Goal: Task Accomplishment & Management: Use online tool/utility

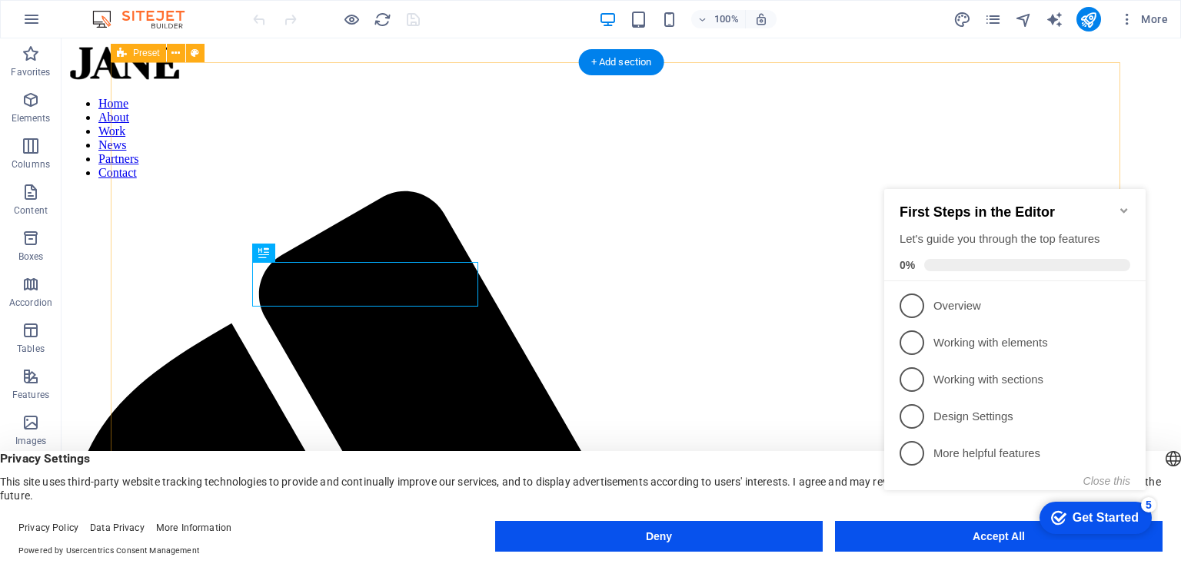
scroll to position [547, 0]
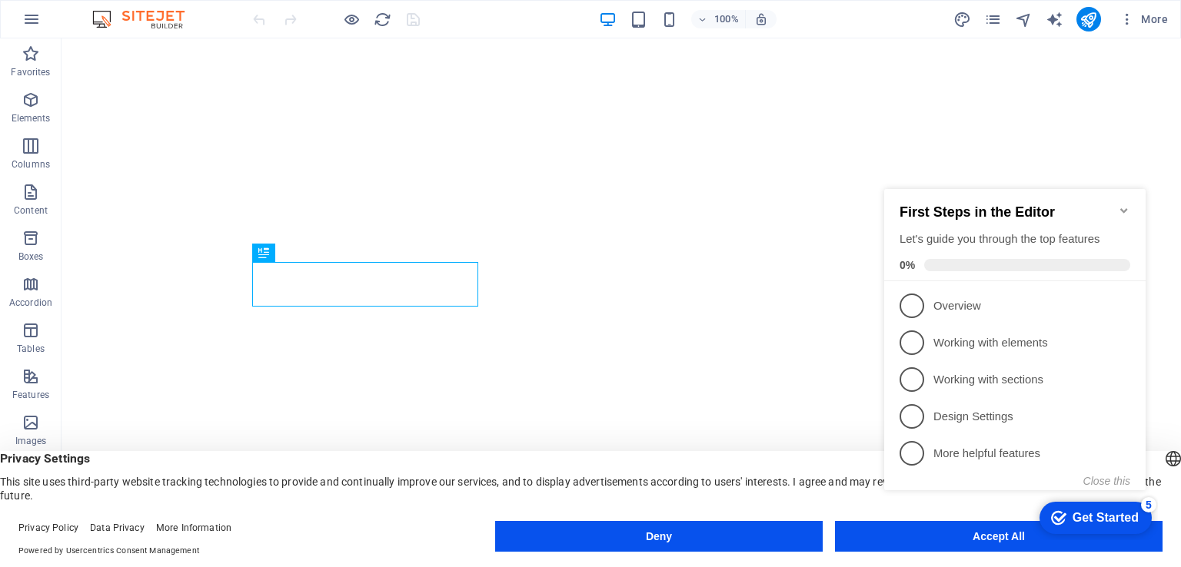
click at [969, 540] on div "checkmark Get Started 5 First Steps in the Editor Let's guide you through the t…" at bounding box center [1018, 353] width 280 height 374
click at [1127, 204] on icon "Minimize checklist" at bounding box center [1124, 210] width 12 height 12
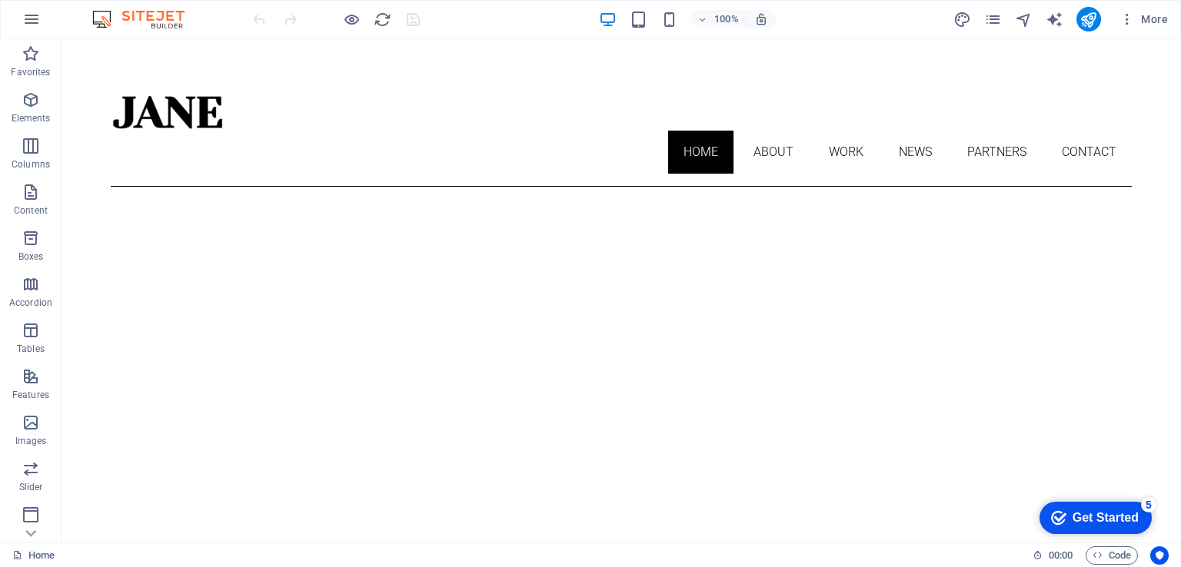
scroll to position [0, 0]
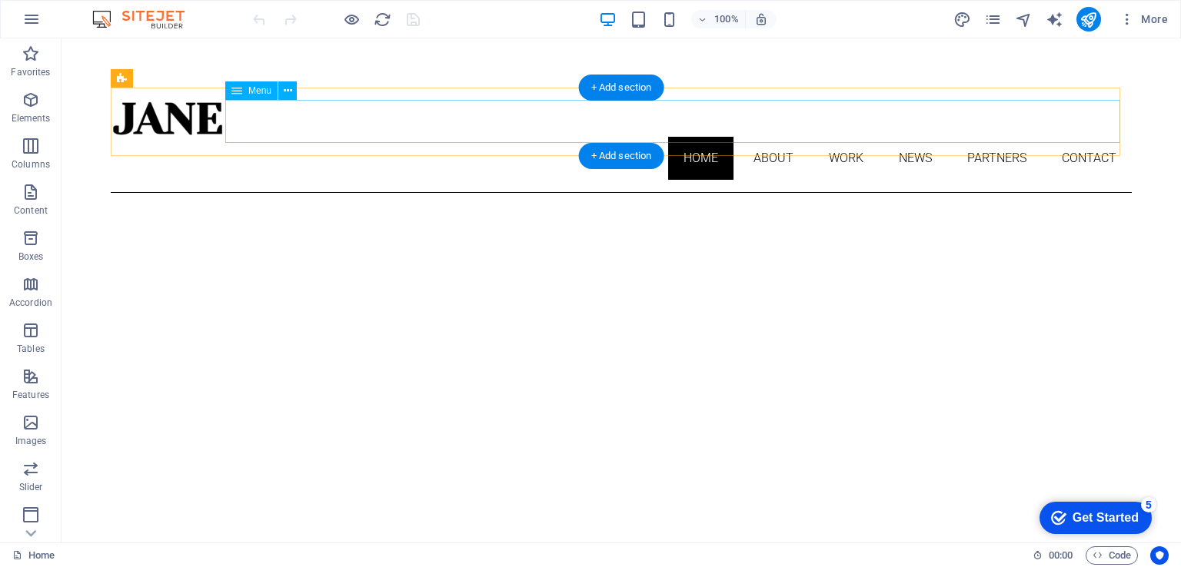
click at [760, 137] on nav "Home About Work News Partners Contact" at bounding box center [621, 158] width 1021 height 43
click at [763, 137] on nav "Home About Work News Partners Contact" at bounding box center [621, 158] width 1021 height 43
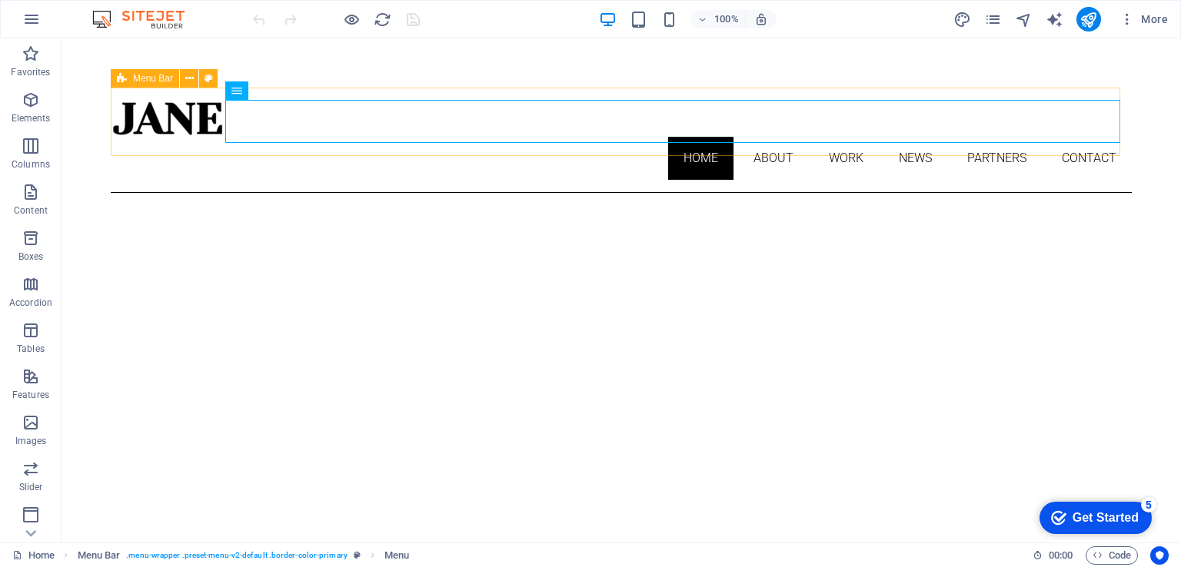
click at [133, 79] on span "Menu Bar" at bounding box center [153, 78] width 40 height 9
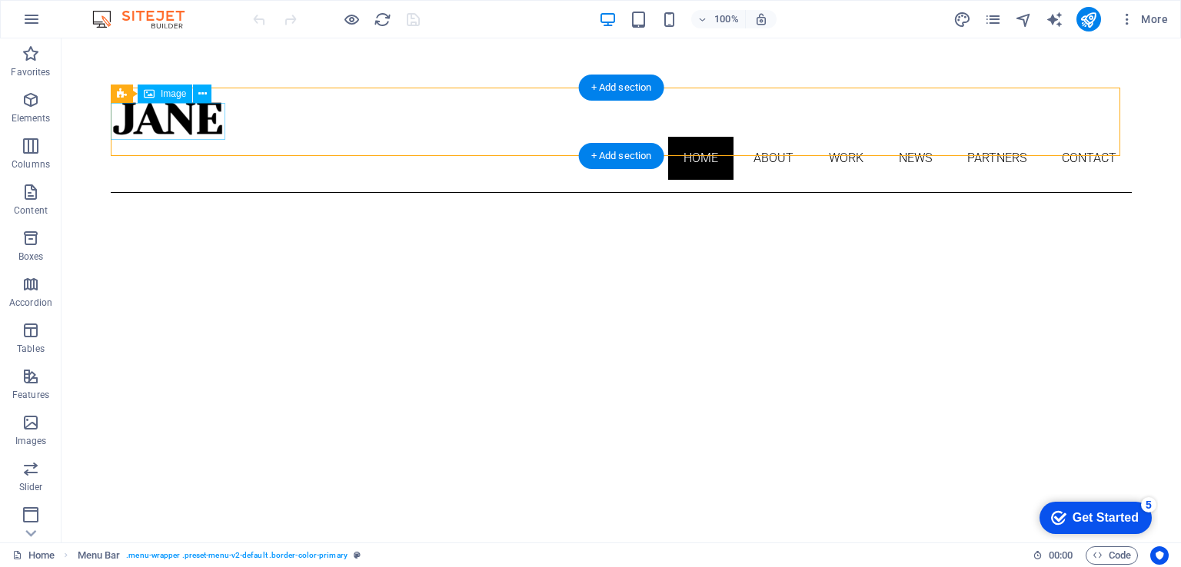
click at [155, 125] on figure at bounding box center [621, 118] width 1021 height 37
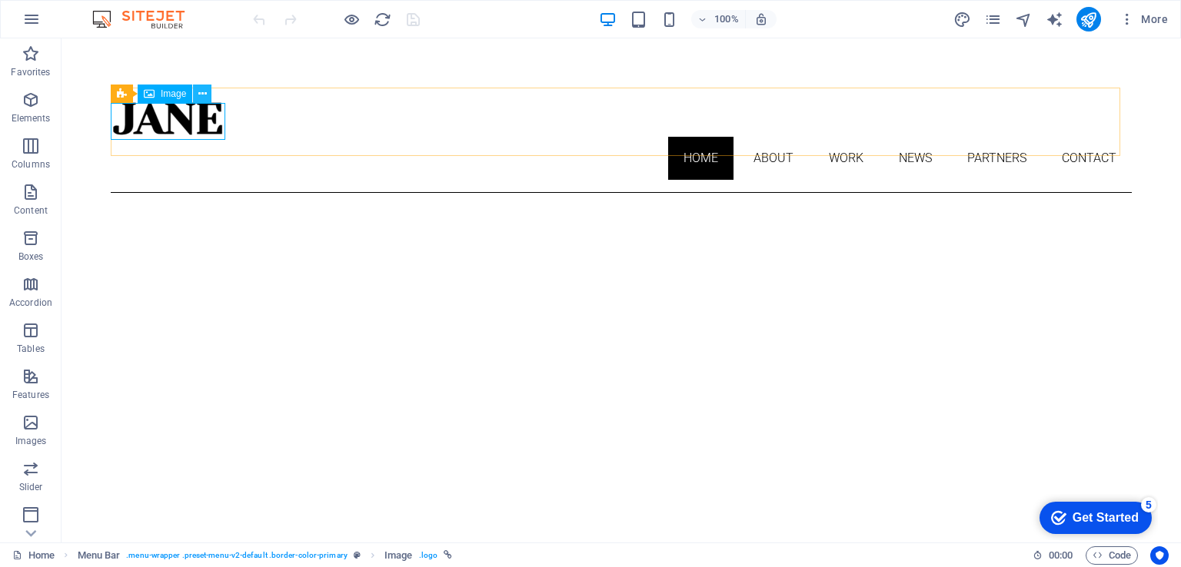
click at [206, 92] on icon at bounding box center [202, 94] width 8 height 16
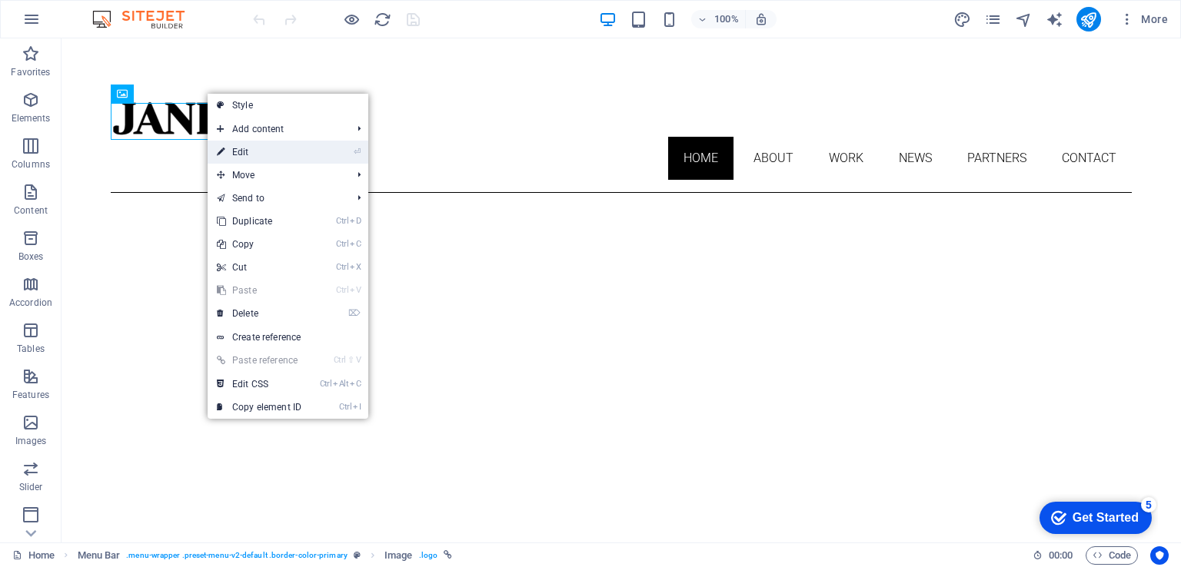
click at [259, 151] on link "⏎ Edit" at bounding box center [259, 152] width 103 height 23
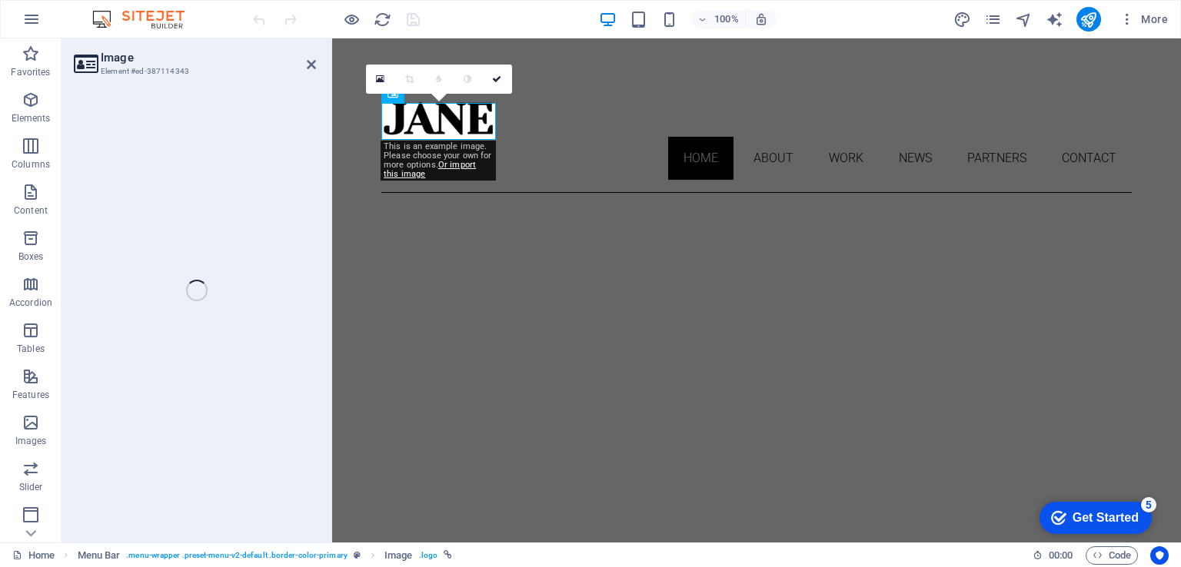
select select "px"
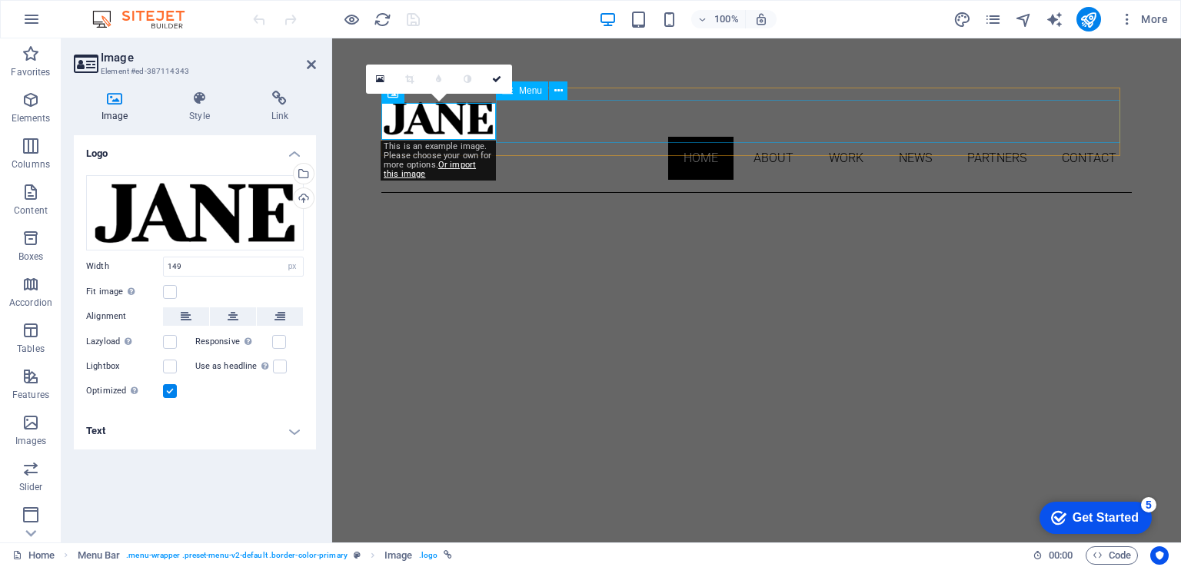
click at [764, 137] on nav "Home About Work News Partners Contact" at bounding box center [756, 158] width 750 height 43
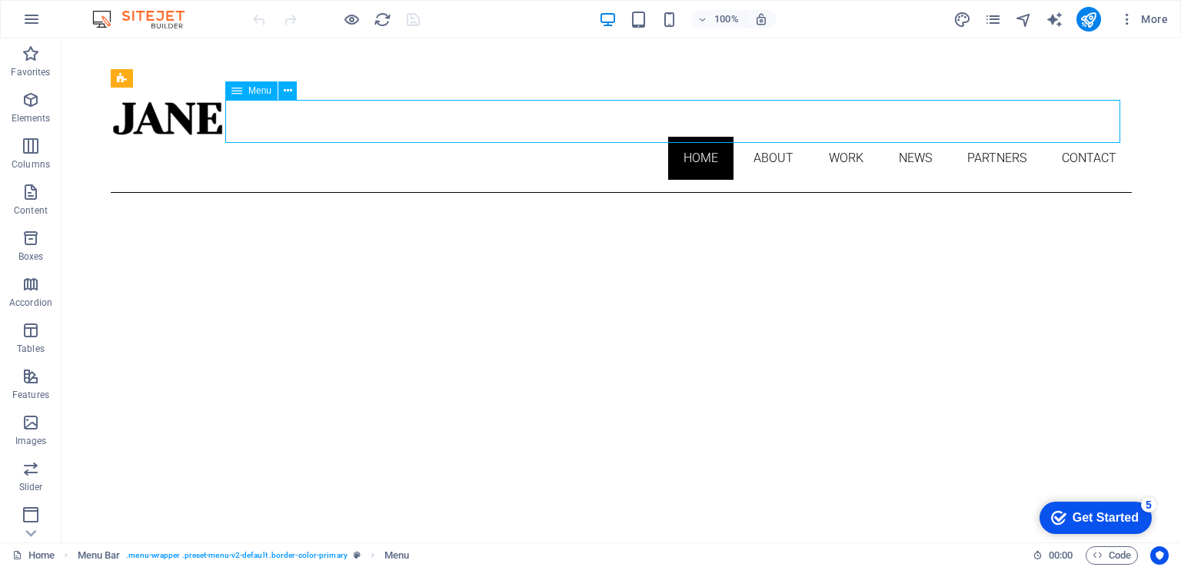
click at [769, 137] on nav "Home About Work News Partners Contact" at bounding box center [621, 158] width 1021 height 43
click at [256, 95] on span "Menu" at bounding box center [259, 90] width 23 height 9
click at [291, 90] on icon at bounding box center [288, 91] width 8 height 16
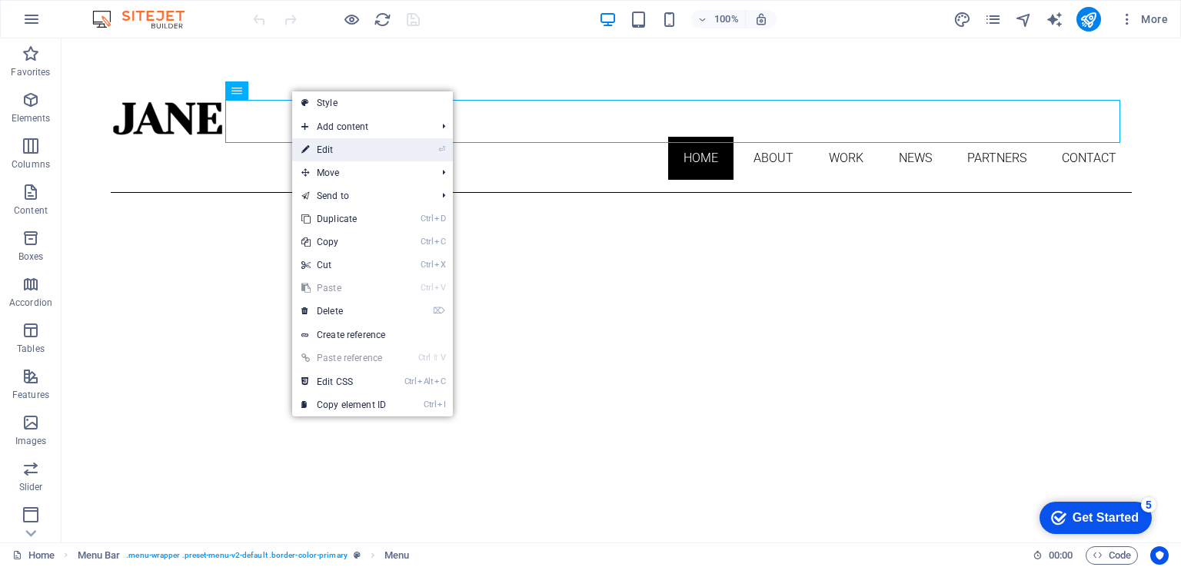
click at [334, 147] on link "⏎ Edit" at bounding box center [343, 149] width 103 height 23
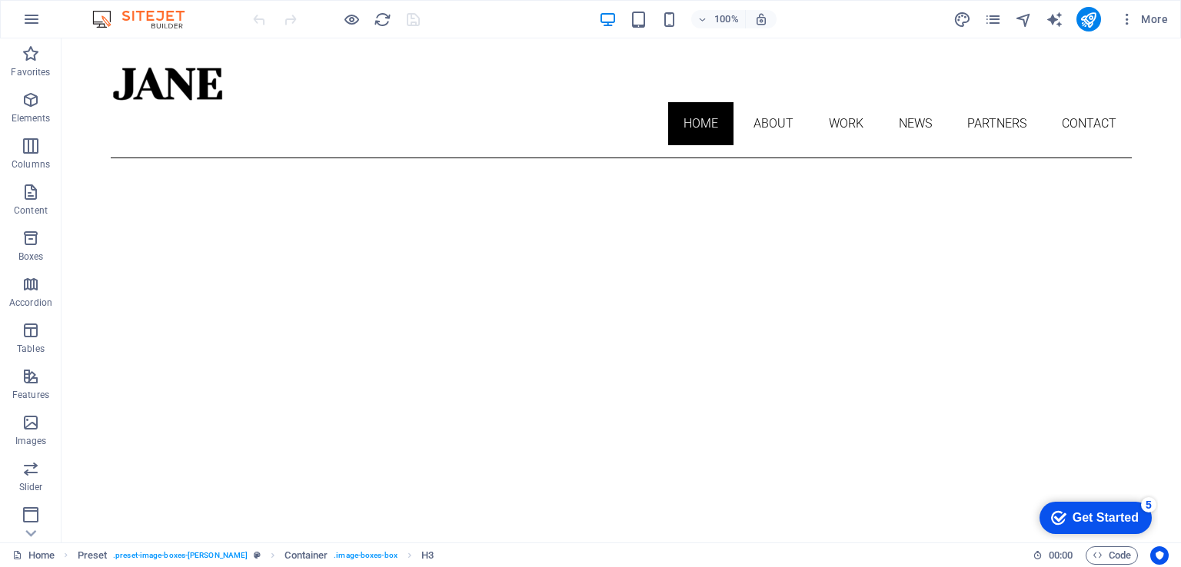
scroll to position [5, 0]
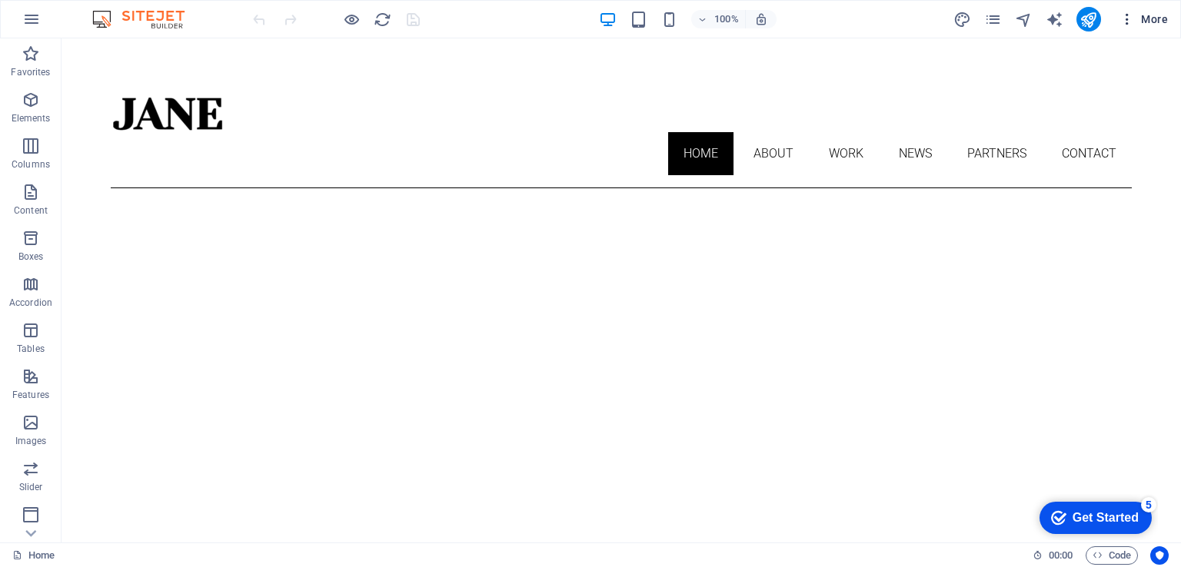
click at [1142, 19] on span "More" at bounding box center [1143, 19] width 48 height 15
